Goal: Transaction & Acquisition: Purchase product/service

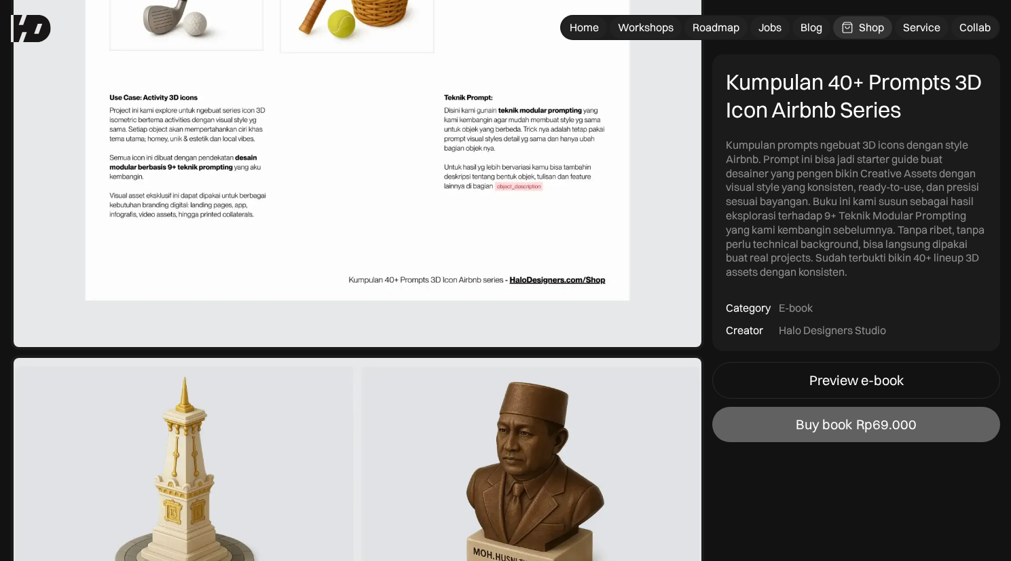
scroll to position [1524, 0]
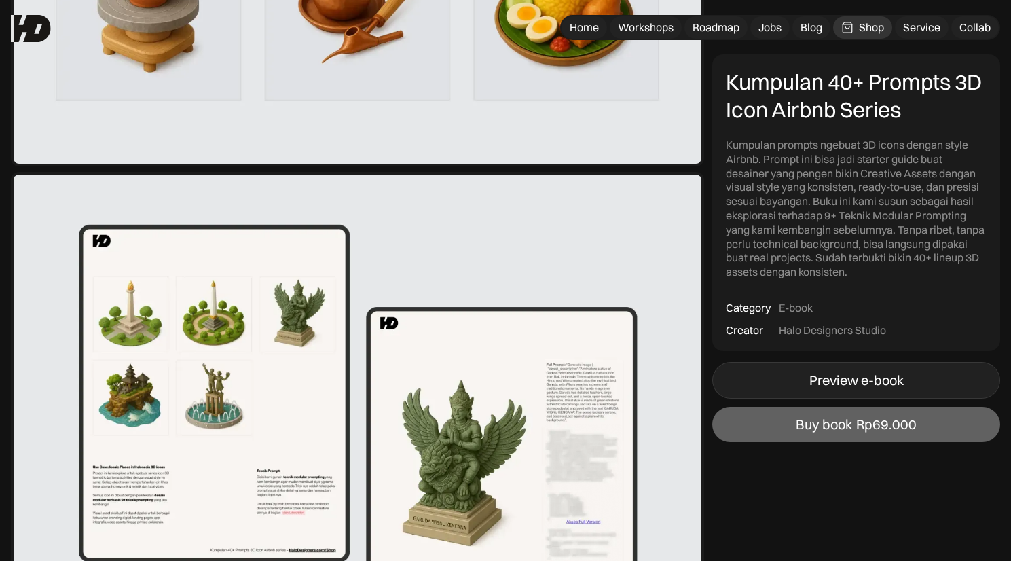
click at [932, 380] on link "Preview e-book" at bounding box center [856, 380] width 288 height 37
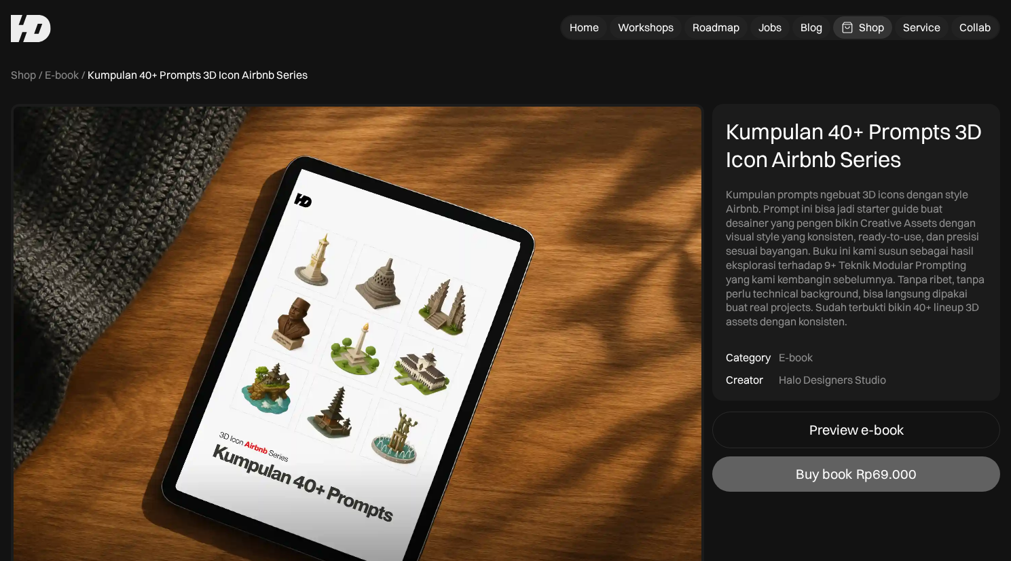
scroll to position [0, 0]
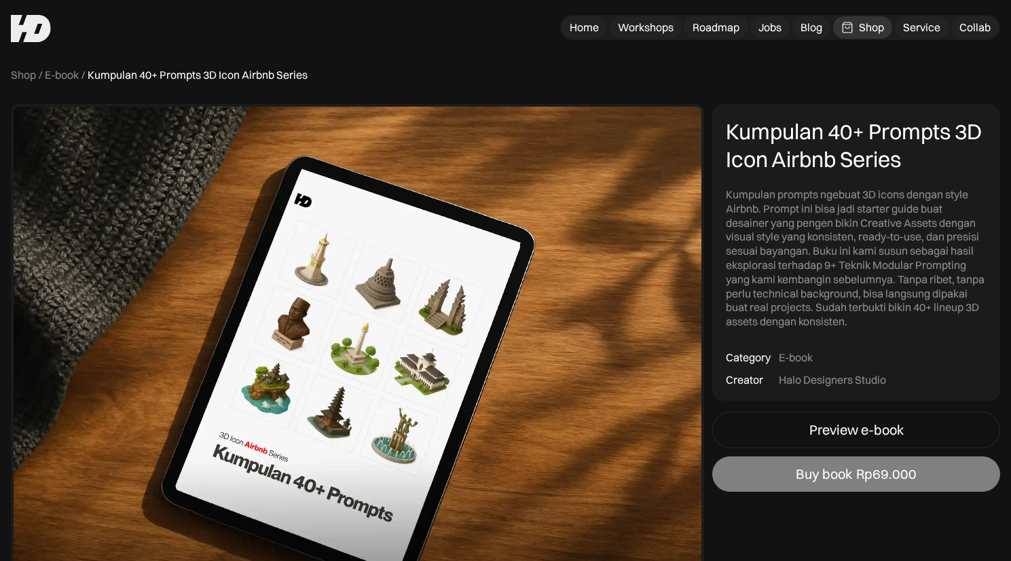
click at [909, 476] on div "Rp69.000" at bounding box center [886, 474] width 60 height 16
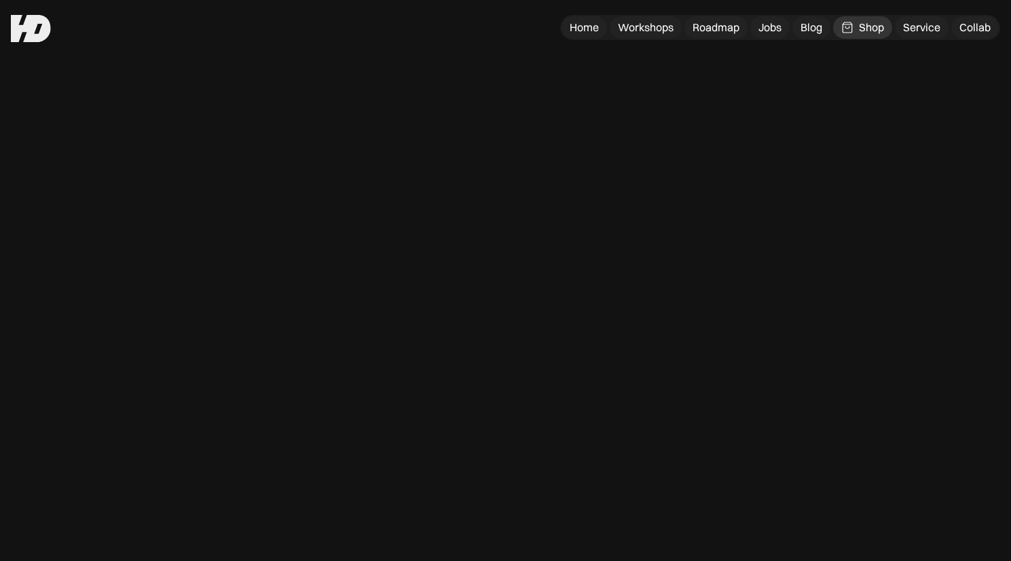
scroll to position [27, 0]
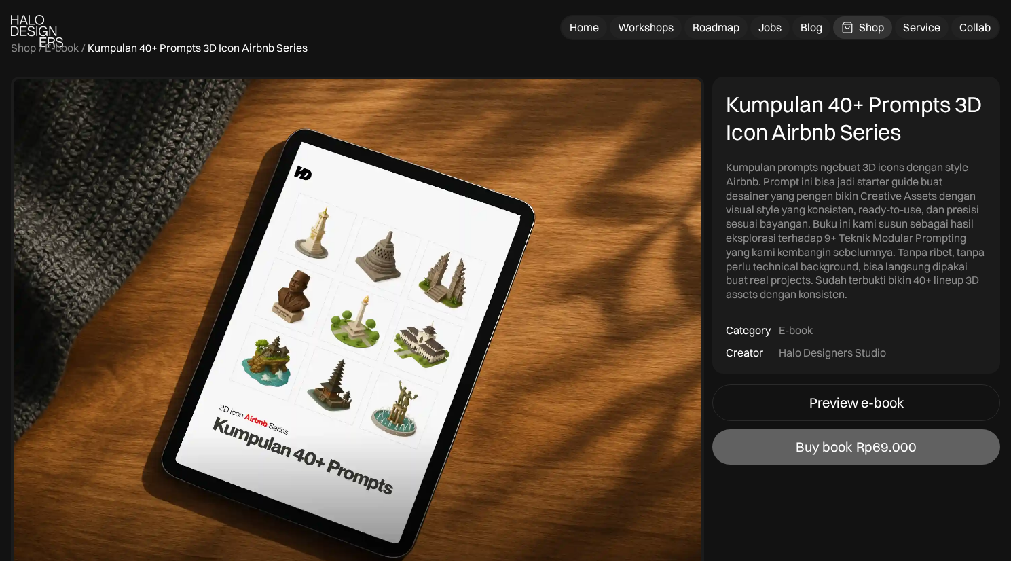
click at [881, 136] on div "Kumpulan 40+ Prompts 3D Icon Airbnb Series" at bounding box center [856, 118] width 261 height 56
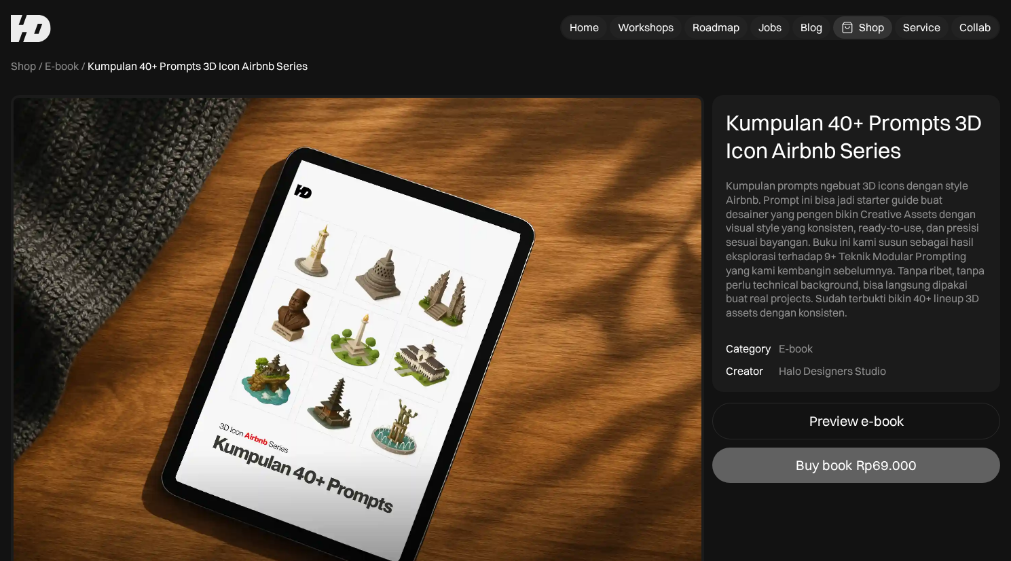
scroll to position [0, 0]
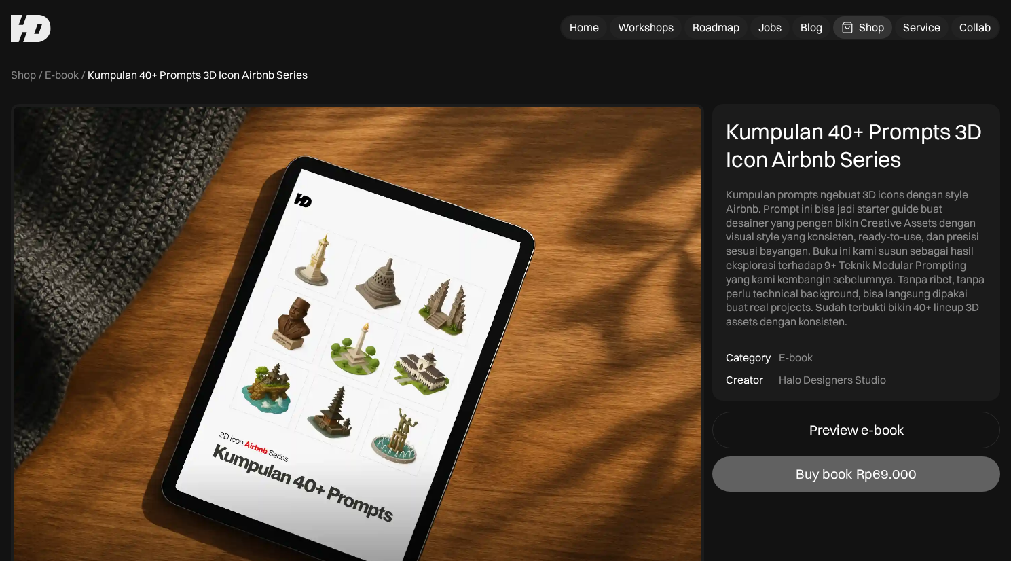
click at [854, 26] on link "Shop" at bounding box center [862, 27] width 59 height 22
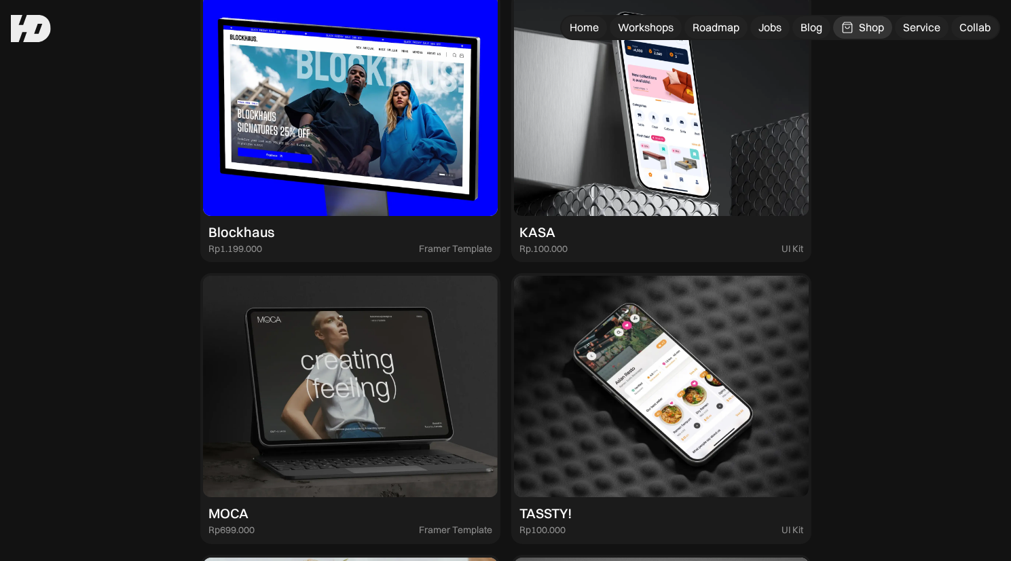
scroll to position [1315, 0]
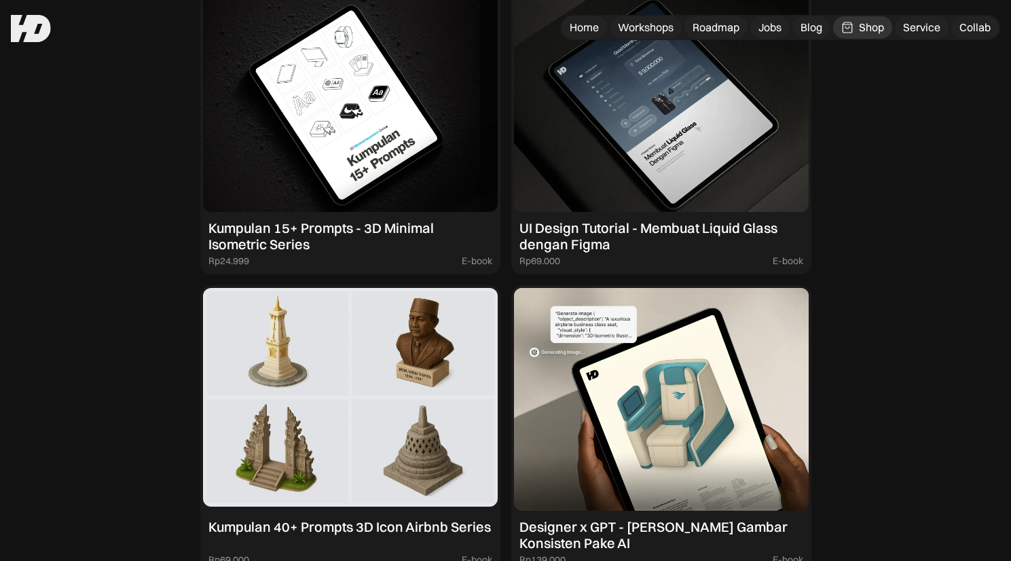
click at [303, 334] on img at bounding box center [350, 399] width 295 height 223
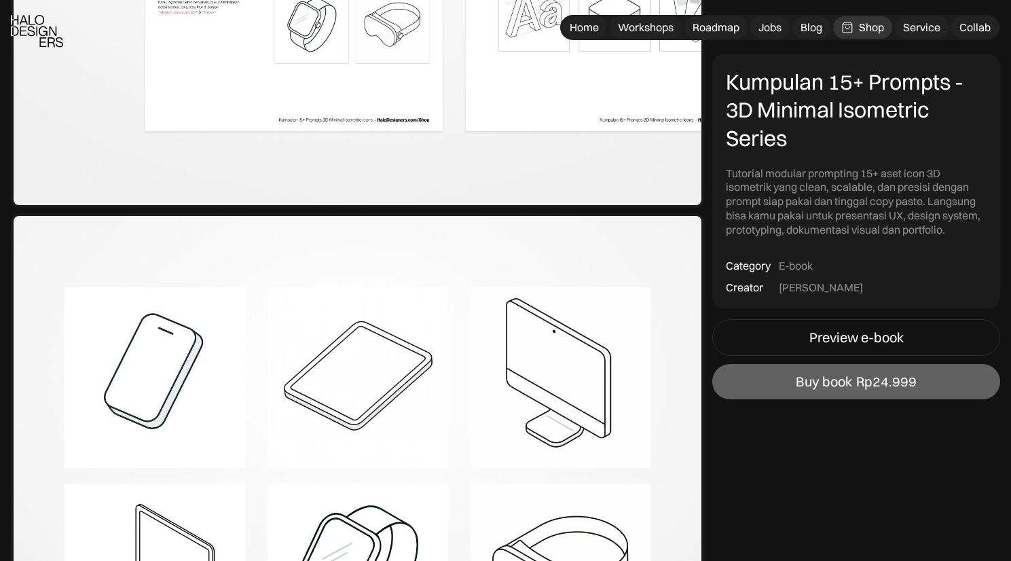
scroll to position [1670, 0]
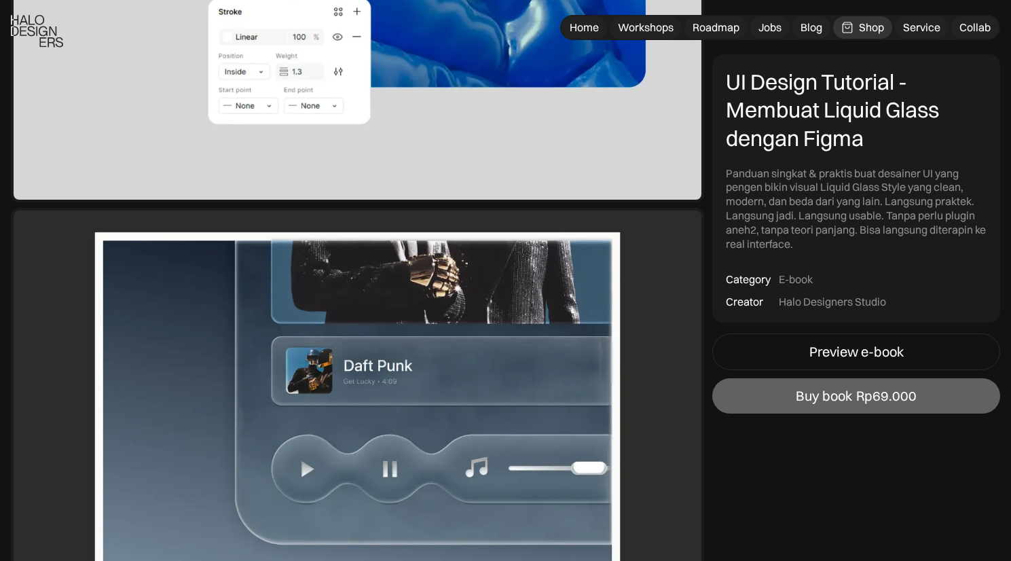
scroll to position [2707, 0]
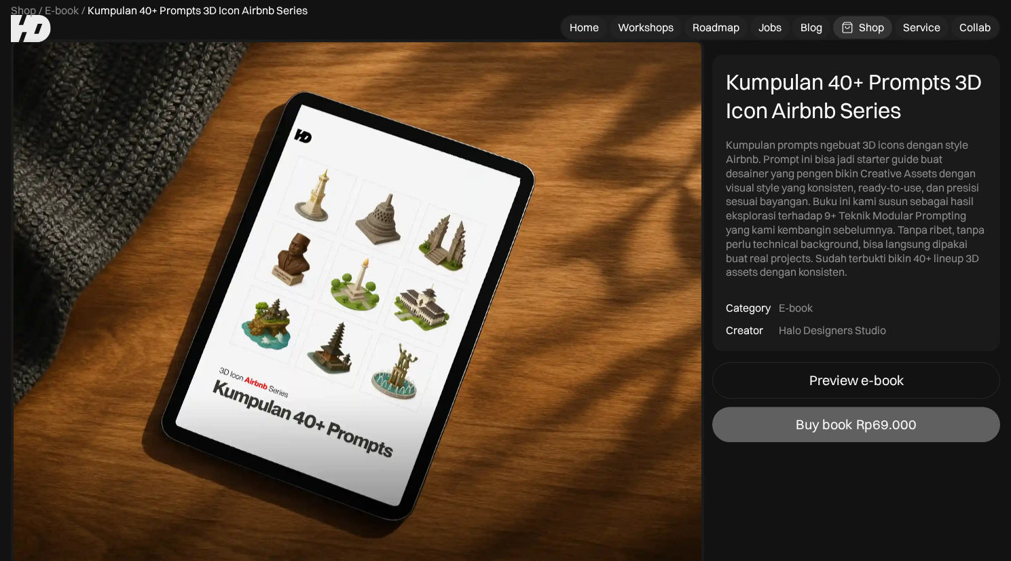
scroll to position [147, 0]
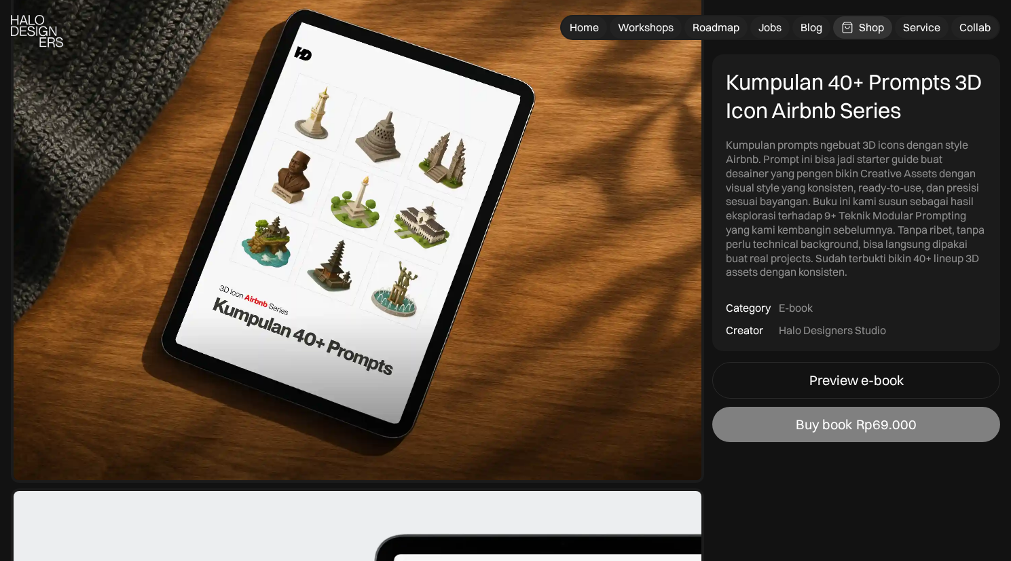
click at [917, 439] on link "Buy book Rp69.000" at bounding box center [856, 424] width 288 height 35
